Goal: Information Seeking & Learning: Learn about a topic

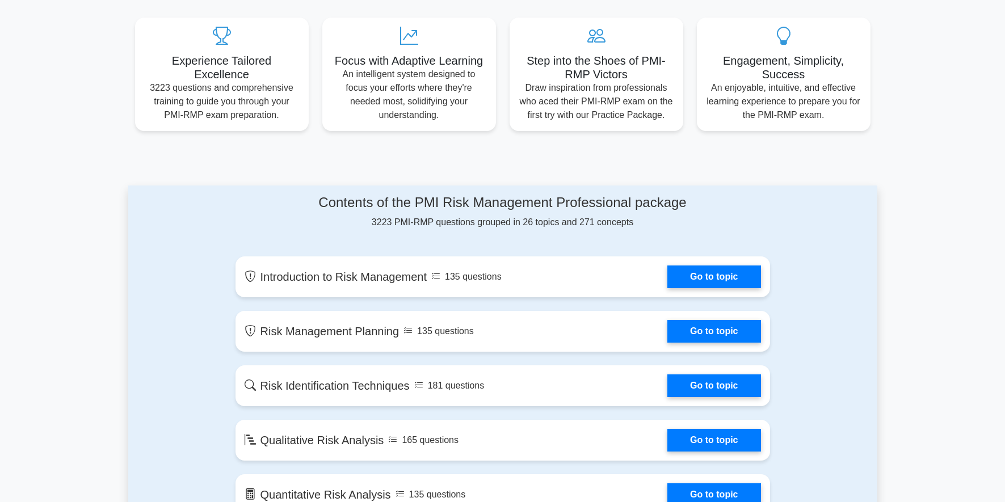
scroll to position [624, 0]
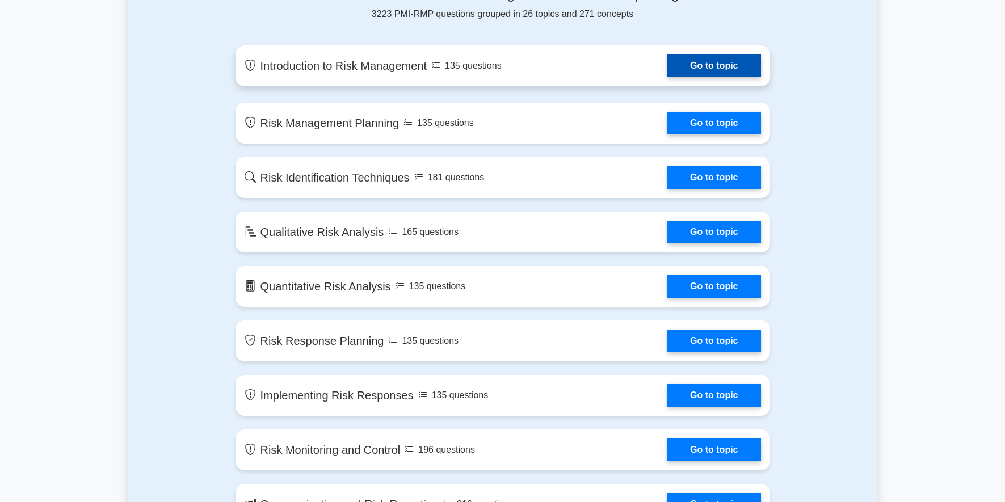
click at [714, 64] on link "Go to topic" at bounding box center [713, 65] width 93 height 23
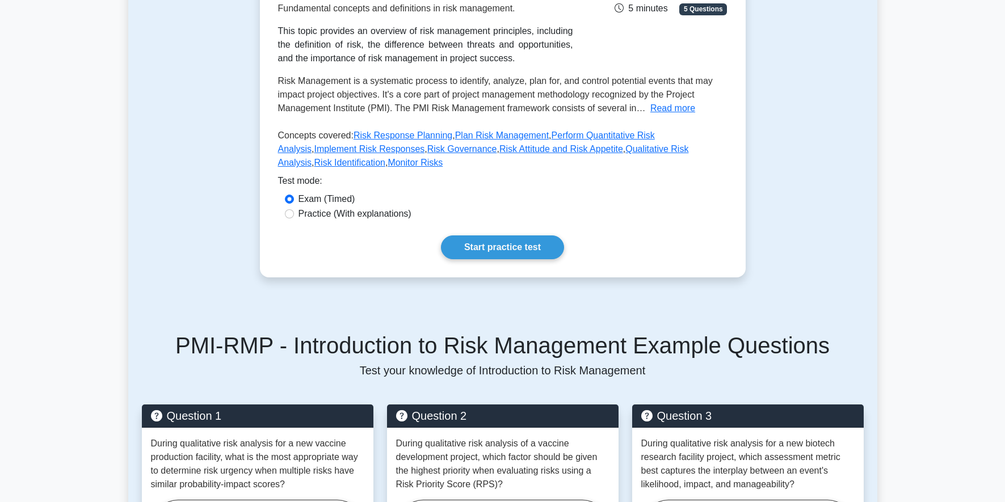
scroll to position [208, 0]
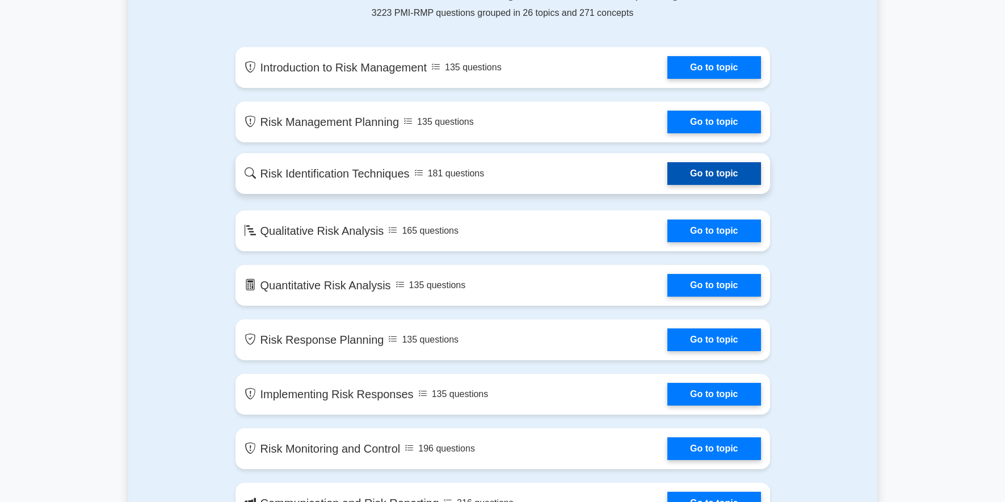
click at [702, 175] on link "Go to topic" at bounding box center [713, 173] width 93 height 23
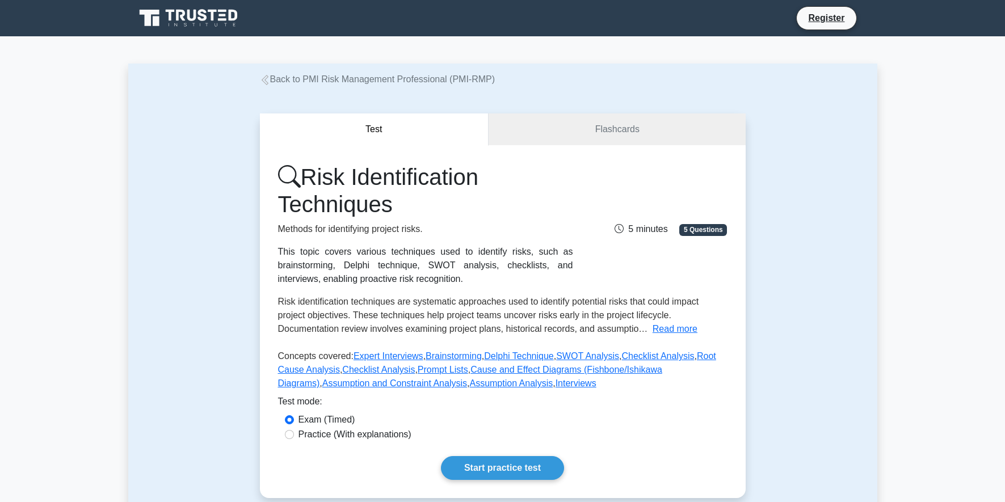
scroll to position [208, 0]
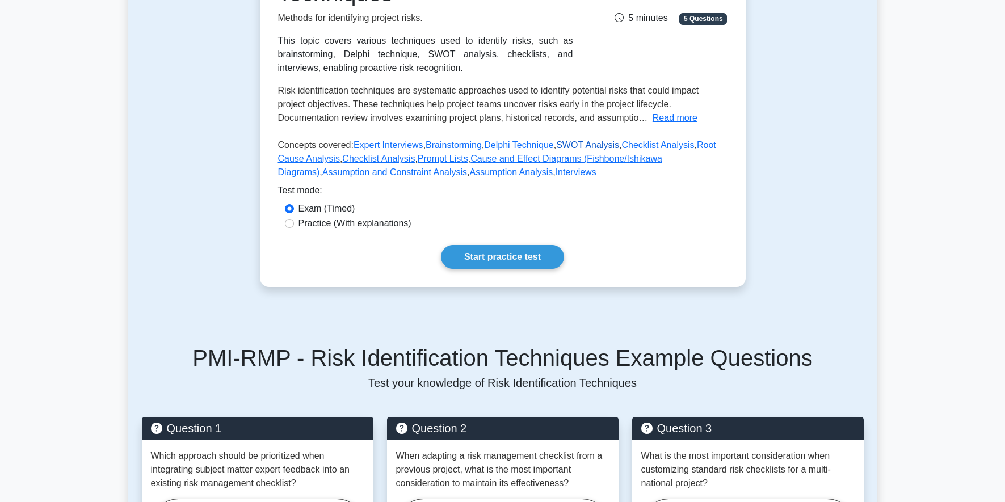
click at [579, 143] on link "SWOT Analysis" at bounding box center [587, 145] width 63 height 10
click at [447, 143] on link "Brainstorming" at bounding box center [454, 145] width 56 height 10
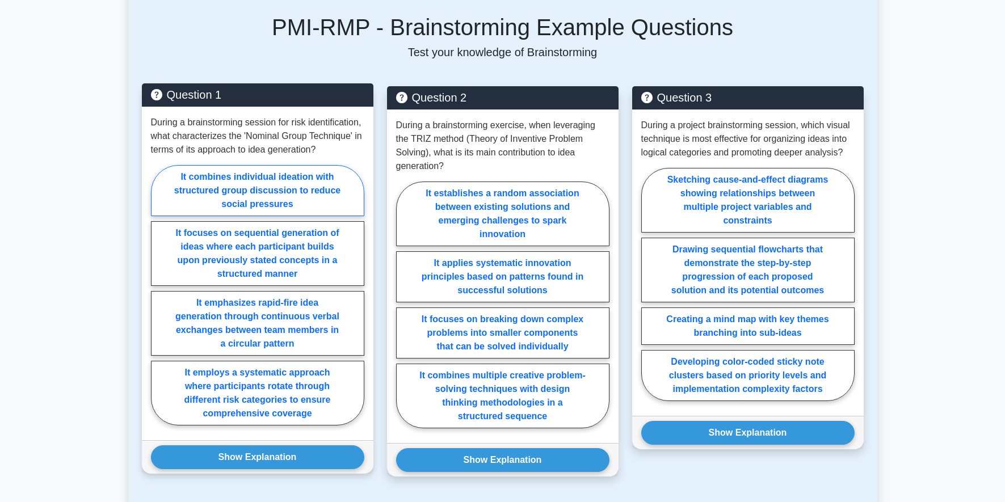
scroll to position [416, 0]
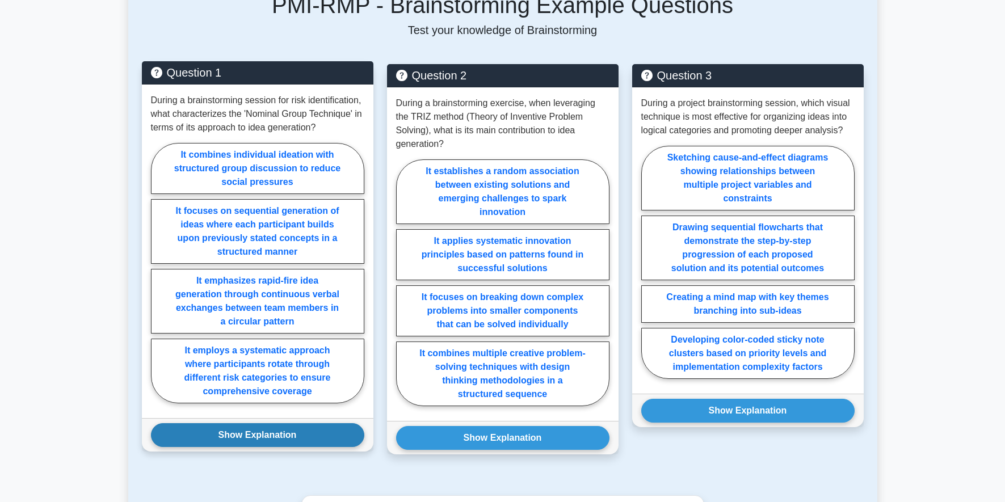
click at [260, 437] on button "Show Explanation" at bounding box center [257, 435] width 213 height 24
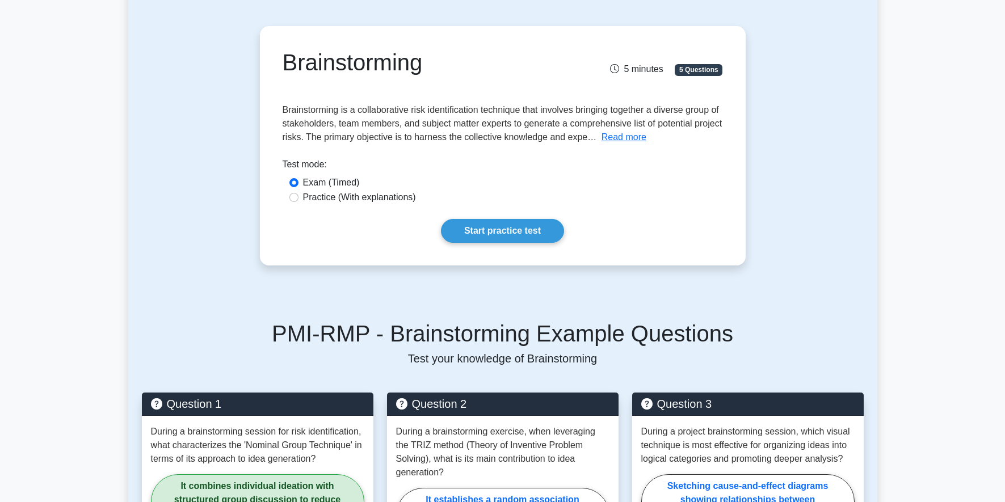
scroll to position [0, 0]
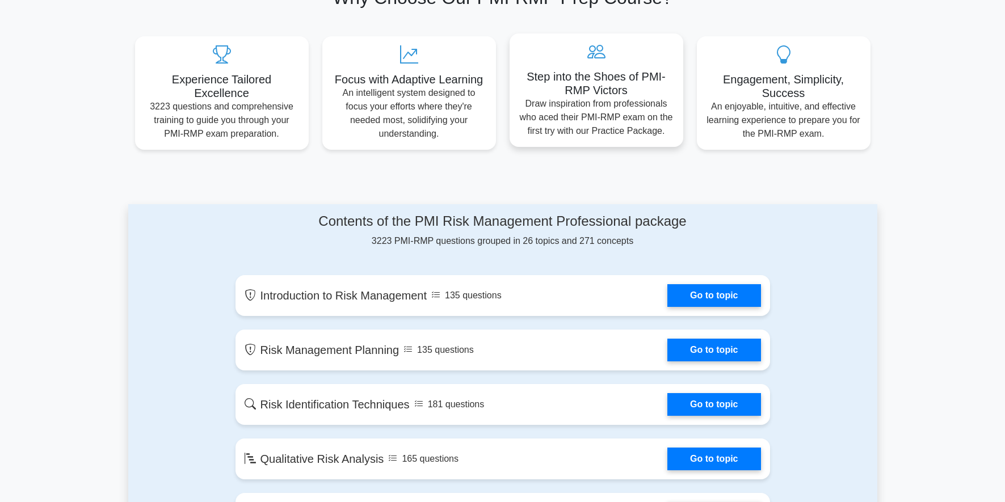
scroll to position [416, 0]
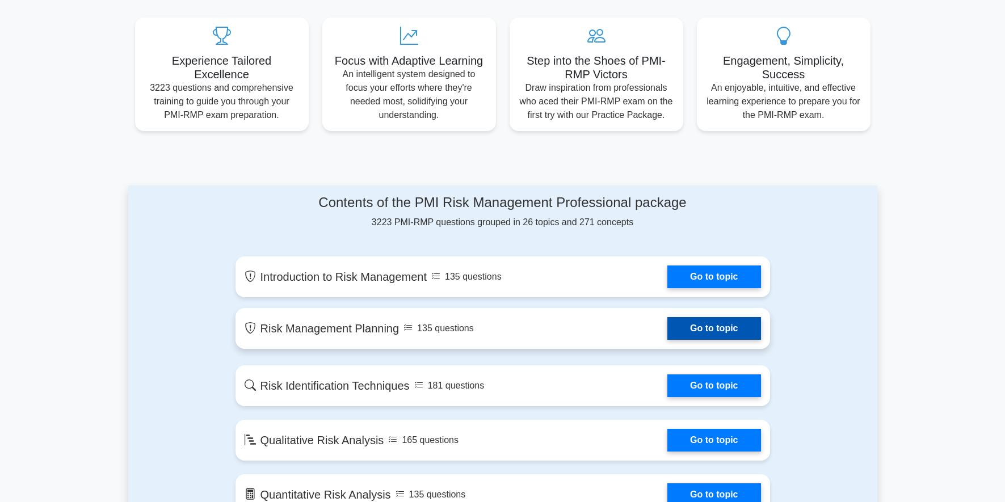
click at [711, 327] on link "Go to topic" at bounding box center [713, 328] width 93 height 23
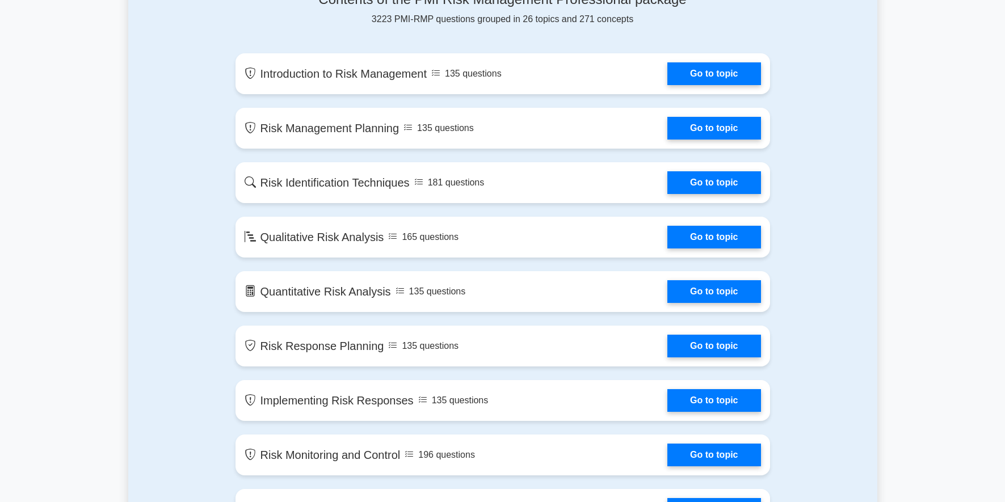
scroll to position [624, 0]
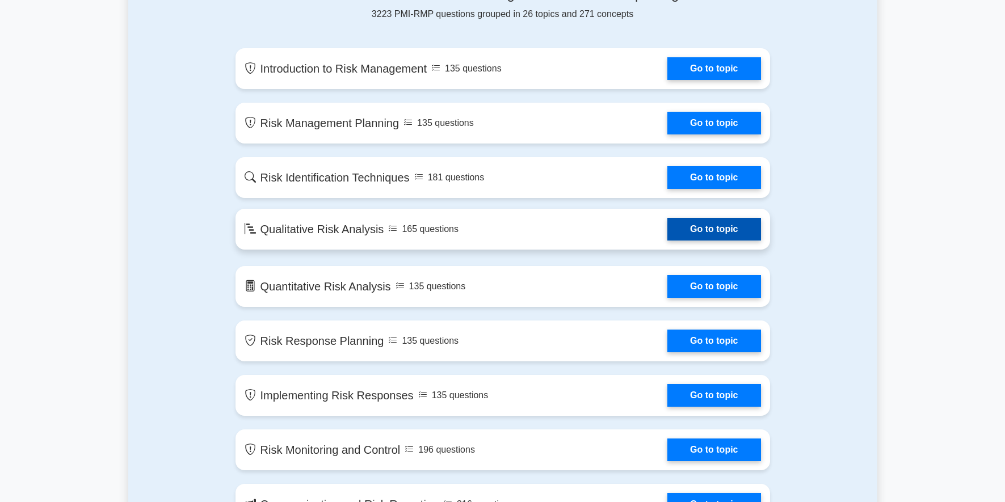
click at [712, 228] on link "Go to topic" at bounding box center [713, 229] width 93 height 23
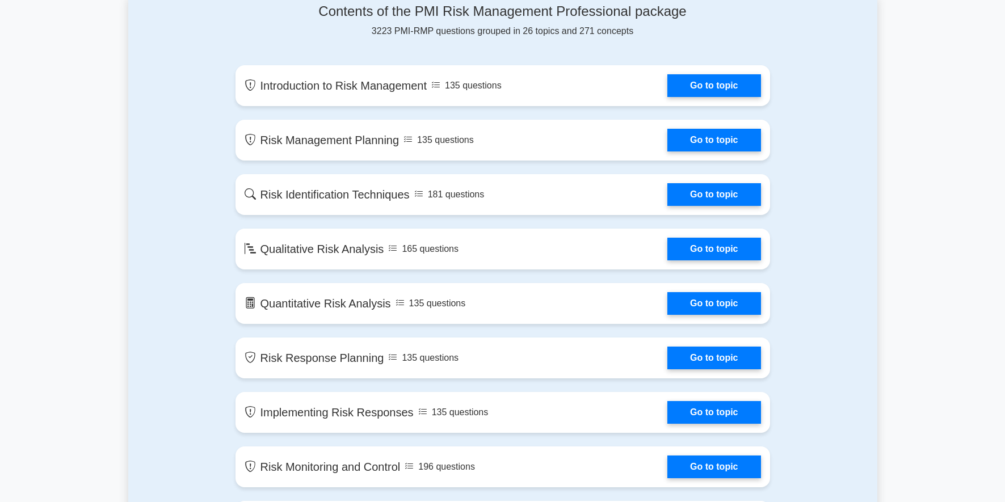
scroll to position [624, 0]
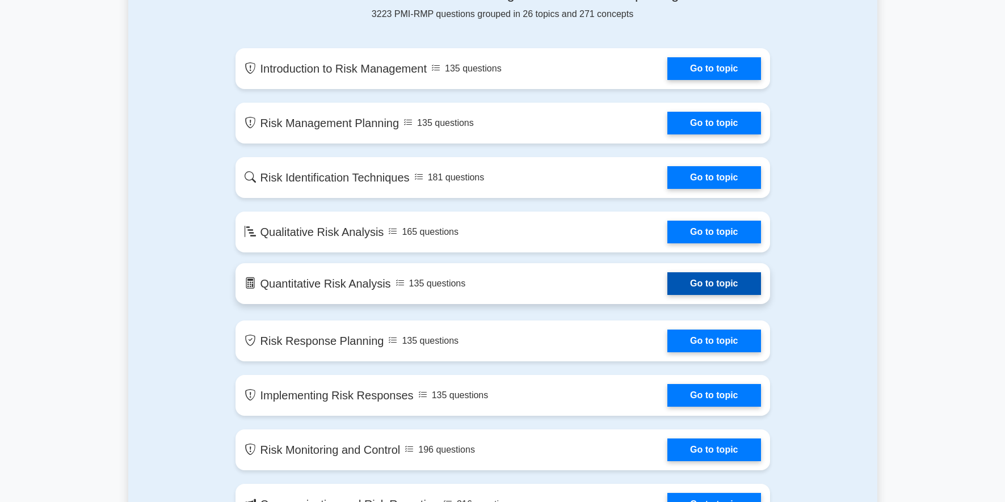
click at [729, 286] on link "Go to topic" at bounding box center [713, 283] width 93 height 23
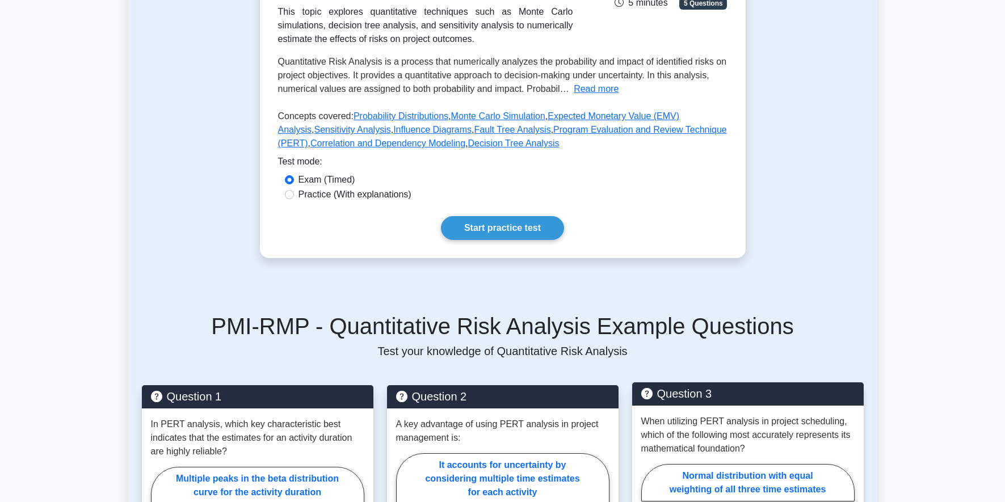
scroll to position [208, 0]
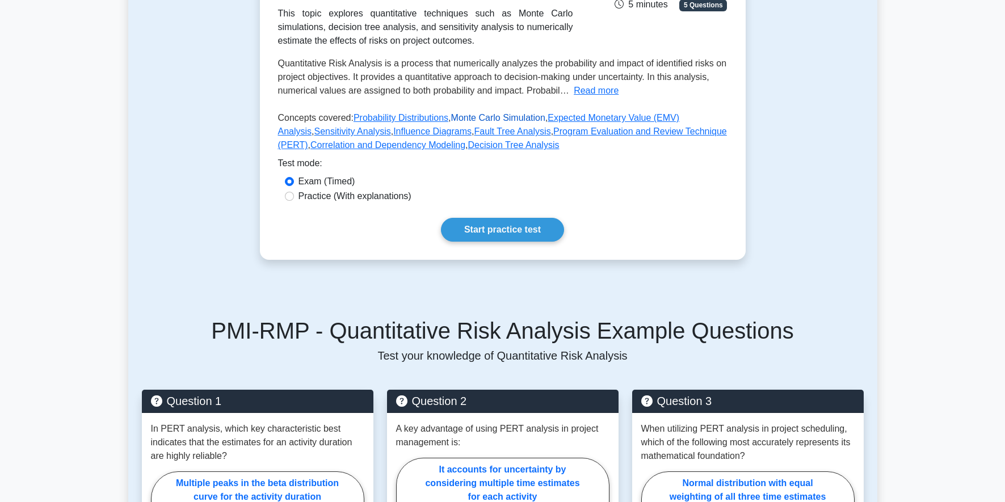
click at [481, 119] on link "Monte Carlo Simulation" at bounding box center [498, 118] width 94 height 10
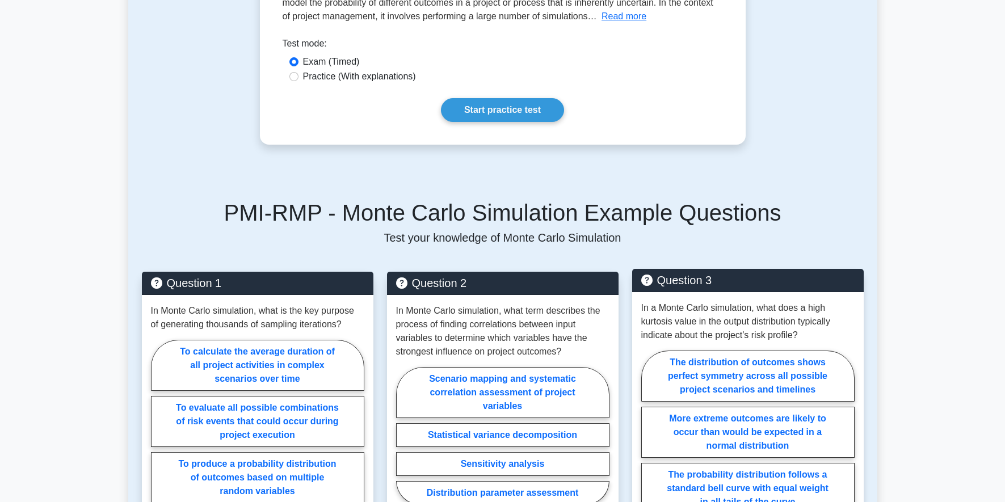
scroll to position [416, 0]
